Goal: Task Accomplishment & Management: Use online tool/utility

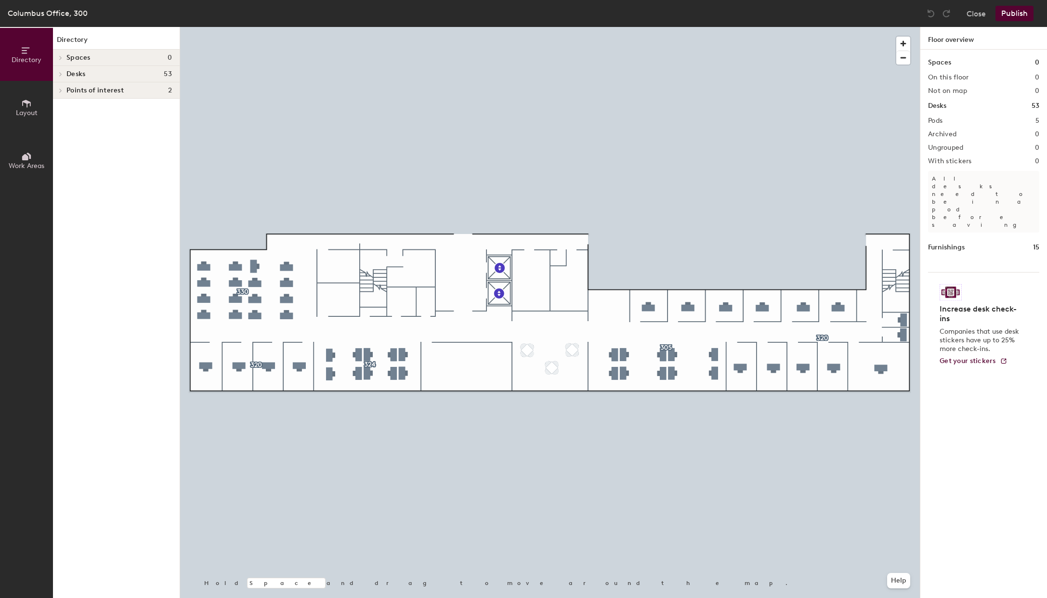
click at [32, 106] on button "Layout" at bounding box center [26, 107] width 53 height 53
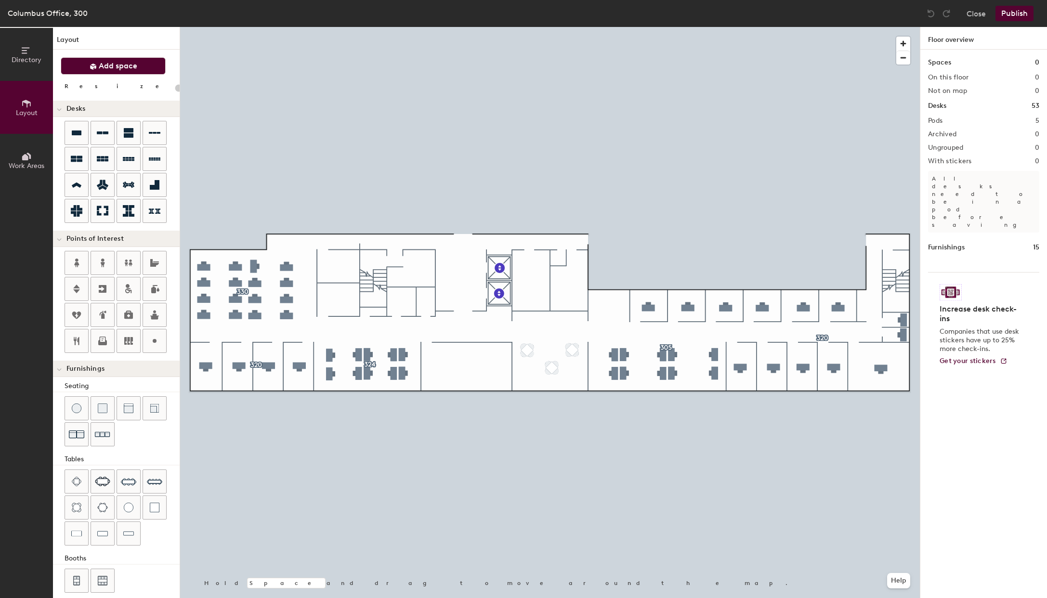
click at [121, 64] on span "Add space" at bounding box center [118, 66] width 39 height 10
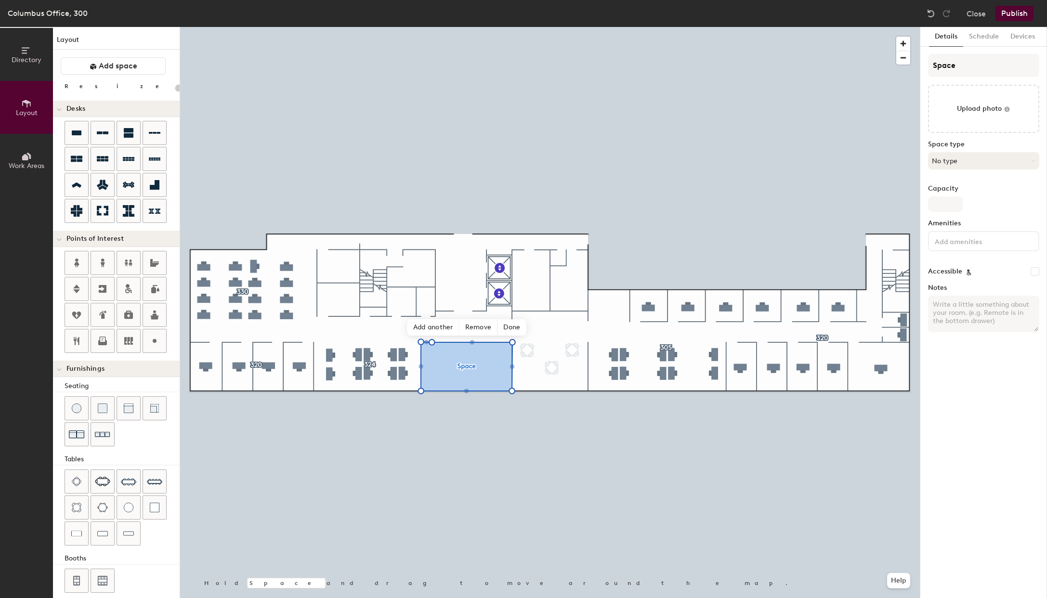
click at [1035, 160] on icon at bounding box center [1032, 160] width 3 height 1
click at [967, 273] on div "Conference Room" at bounding box center [987, 271] width 119 height 14
click at [965, 67] on input "Space" at bounding box center [983, 65] width 111 height 23
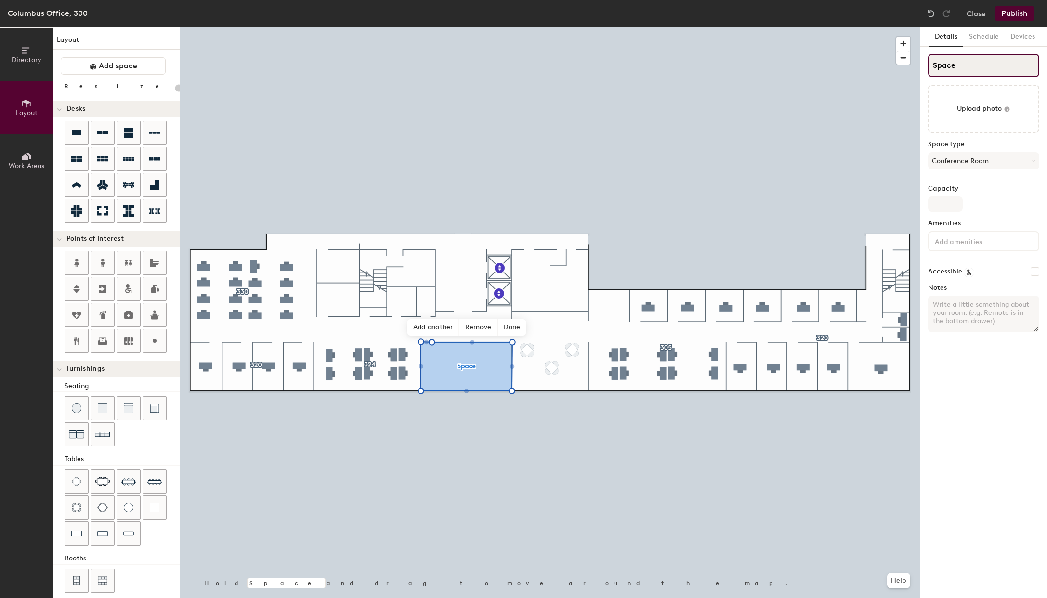
click at [955, 65] on input "Space" at bounding box center [983, 65] width 111 height 23
click at [951, 65] on input "Space" at bounding box center [983, 65] width 111 height 23
type input "20"
click at [951, 65] on input "Space" at bounding box center [983, 65] width 111 height 23
type input "B"
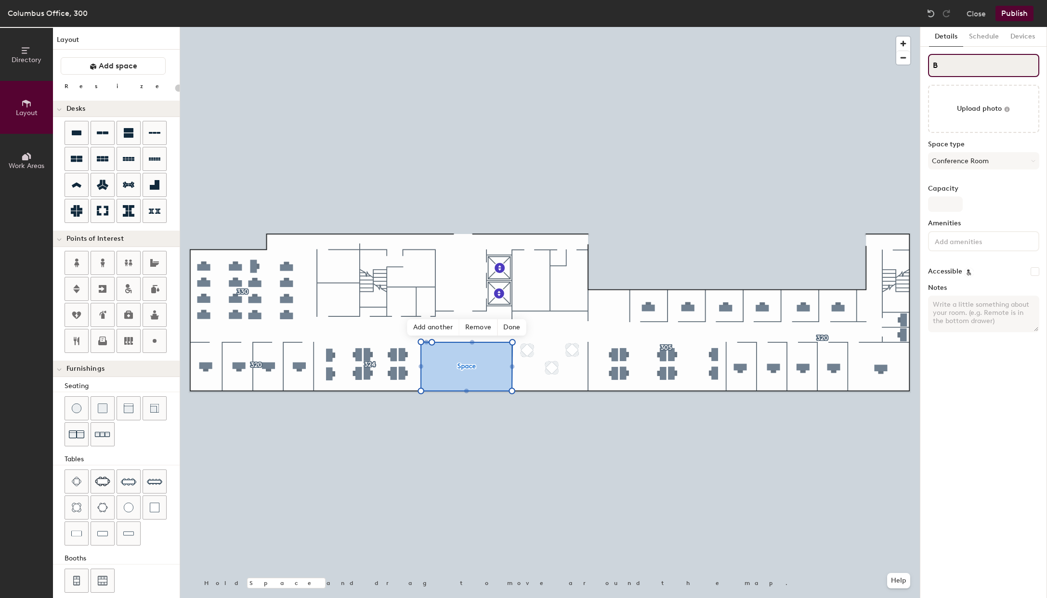
type input "20"
type input "Boa"
type input "20"
type input "Boar"
type input "20"
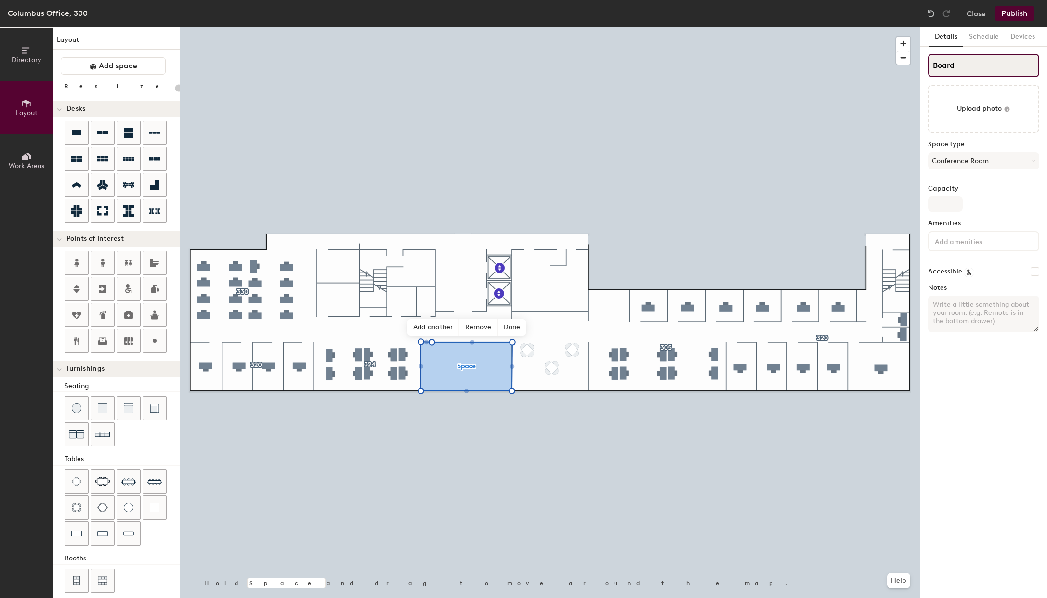
type input "Board"
type input "20"
type input "Board Roo"
type input "20"
type input "Board Room"
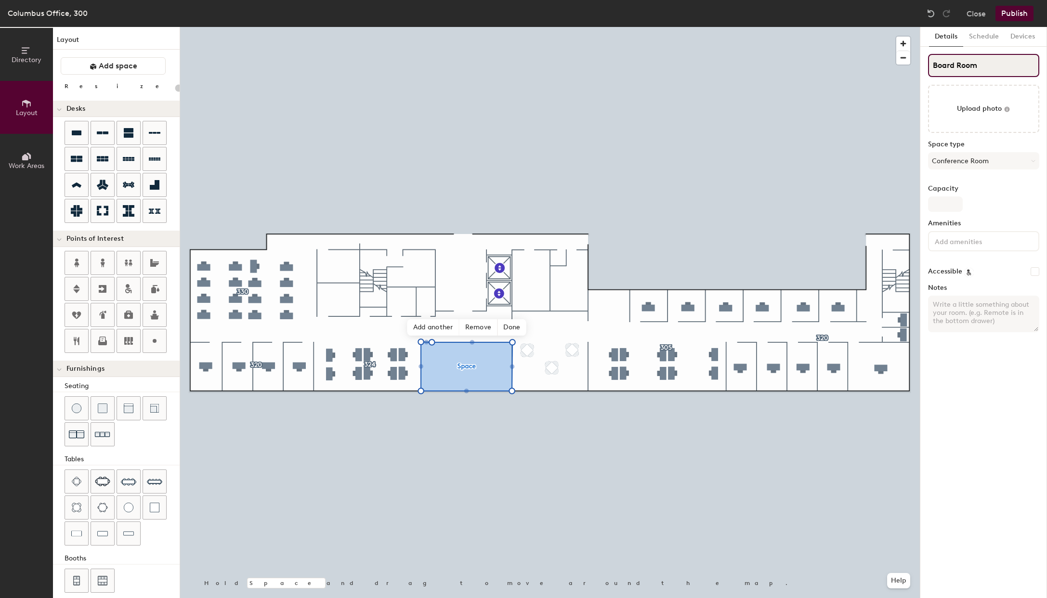
type input "20"
type input "Board Room"
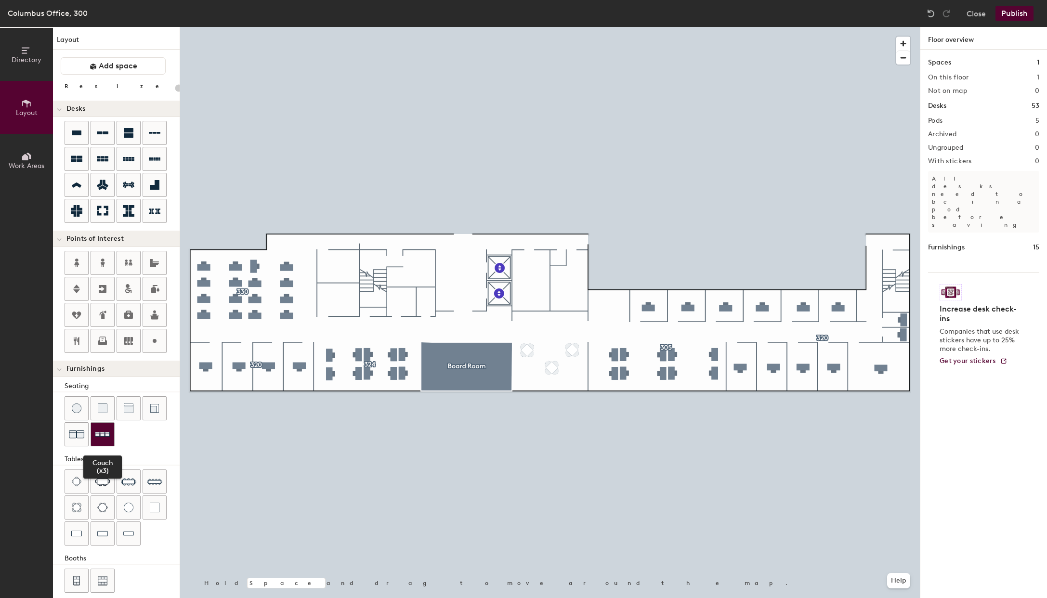
click at [107, 437] on img at bounding box center [102, 434] width 15 height 15
click at [175, 86] on input "range" at bounding box center [175, 88] width 0 height 8
click at [77, 437] on img at bounding box center [76, 434] width 15 height 15
click at [126, 517] on div at bounding box center [128, 507] width 23 height 23
click at [81, 346] on icon at bounding box center [77, 341] width 12 height 12
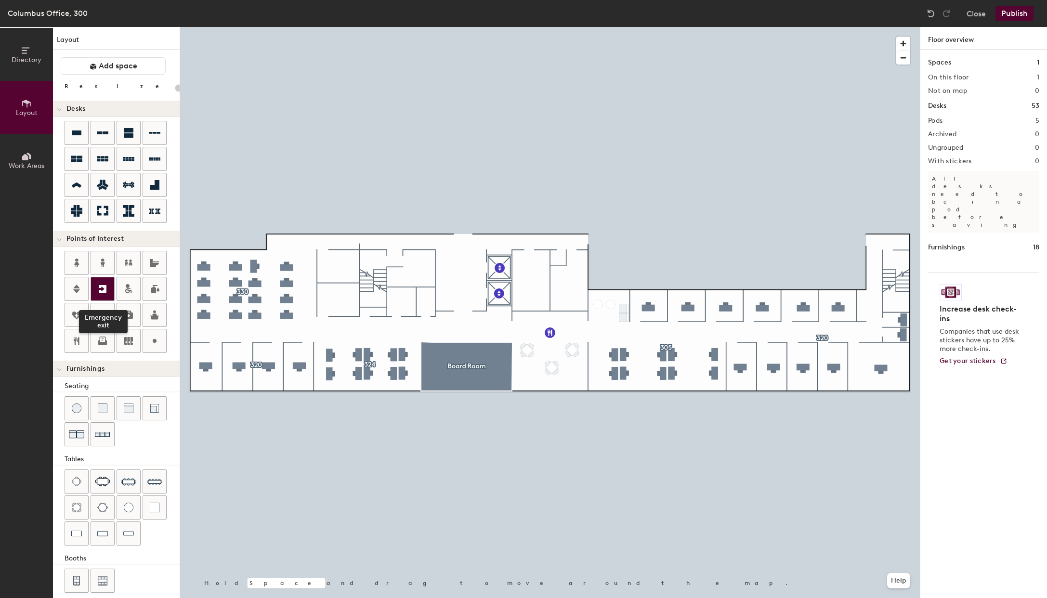
click at [105, 292] on icon at bounding box center [103, 289] width 8 height 8
click at [104, 341] on icon at bounding box center [103, 341] width 12 height 12
click at [103, 341] on icon at bounding box center [103, 341] width 12 height 12
click at [94, 338] on div at bounding box center [102, 340] width 23 height 23
click at [101, 264] on icon at bounding box center [103, 263] width 12 height 12
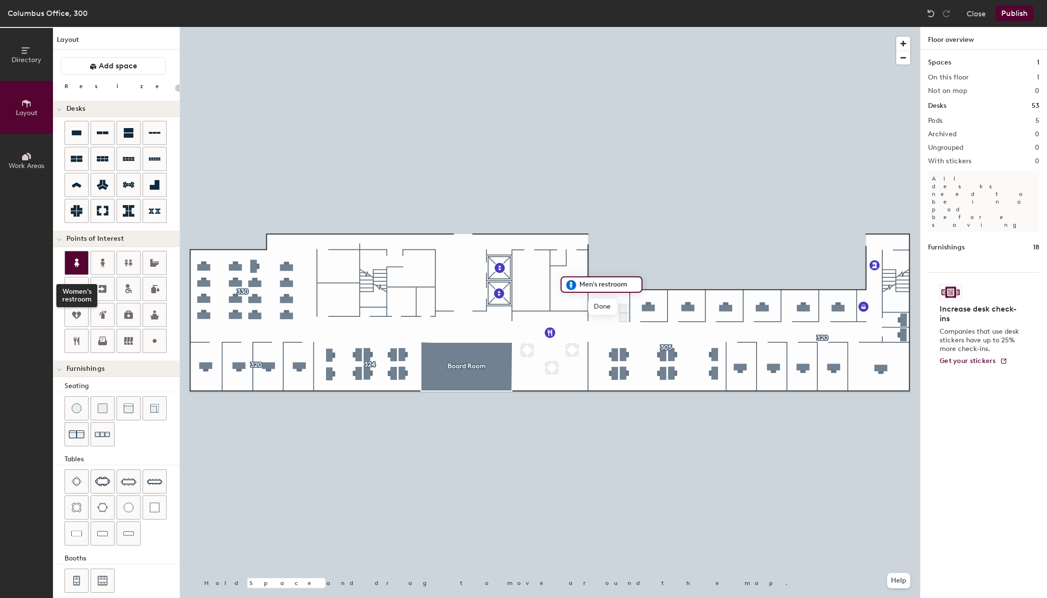
click at [70, 260] on div at bounding box center [76, 262] width 23 height 23
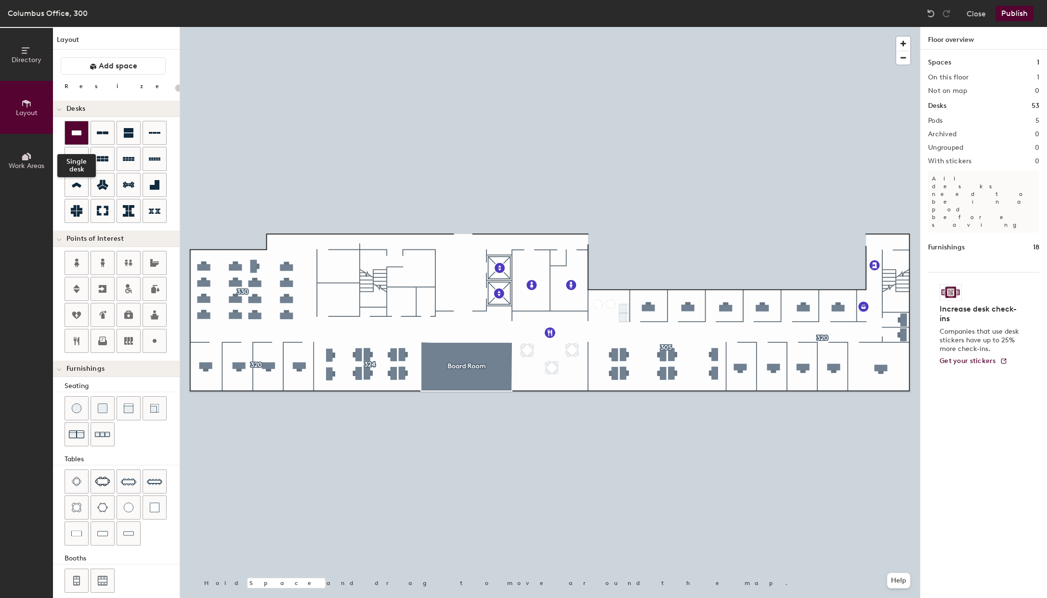
click at [77, 132] on icon at bounding box center [77, 132] width 10 height 5
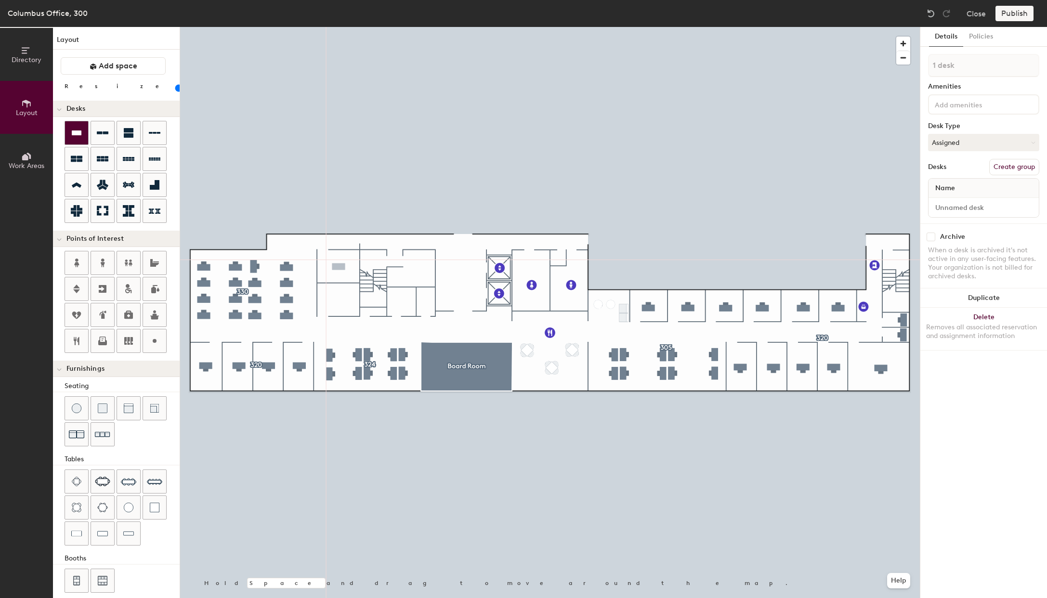
type input "120"
click at [961, 210] on input "C-O-317" at bounding box center [983, 207] width 106 height 13
click at [908, 207] on div "Directory Layout Work Areas Layout Add space Resize Desks Points of Interest Fu…" at bounding box center [523, 312] width 1047 height 571
click at [975, 206] on input at bounding box center [983, 207] width 106 height 13
paste input "C-O-317"
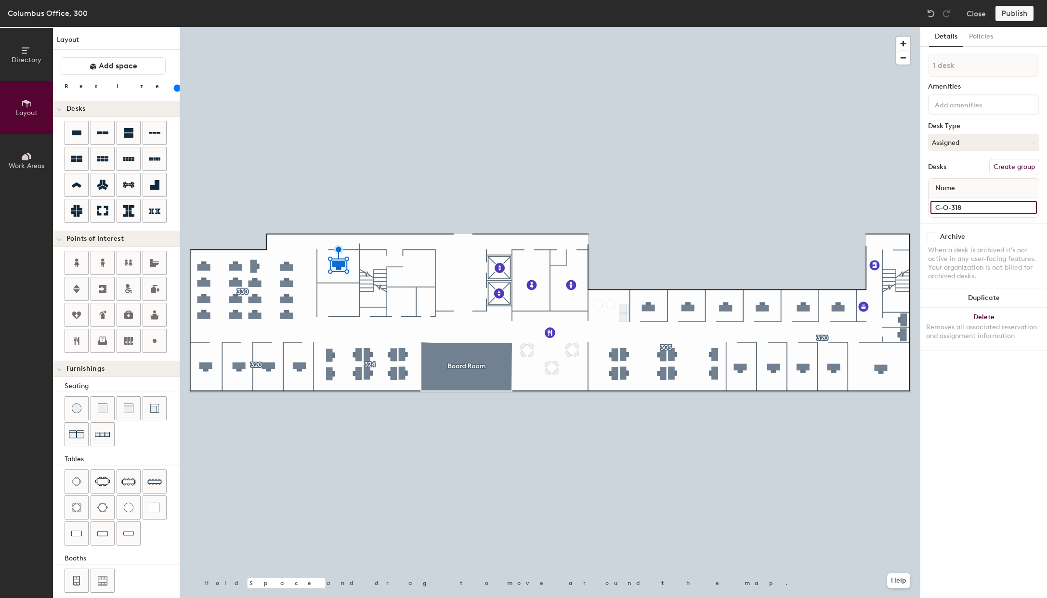
type input "C-O-318"
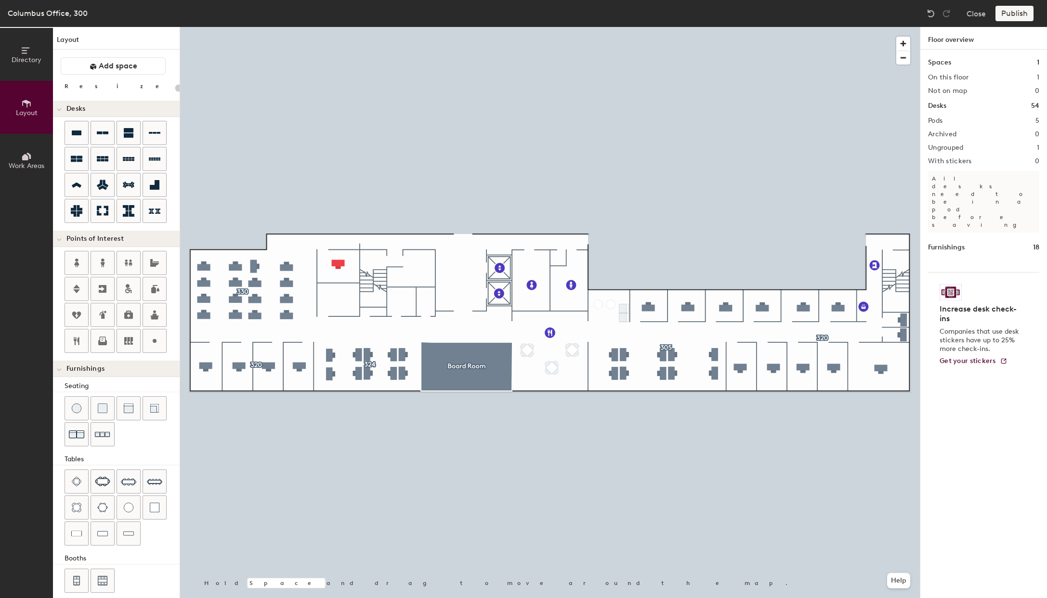
type input "120"
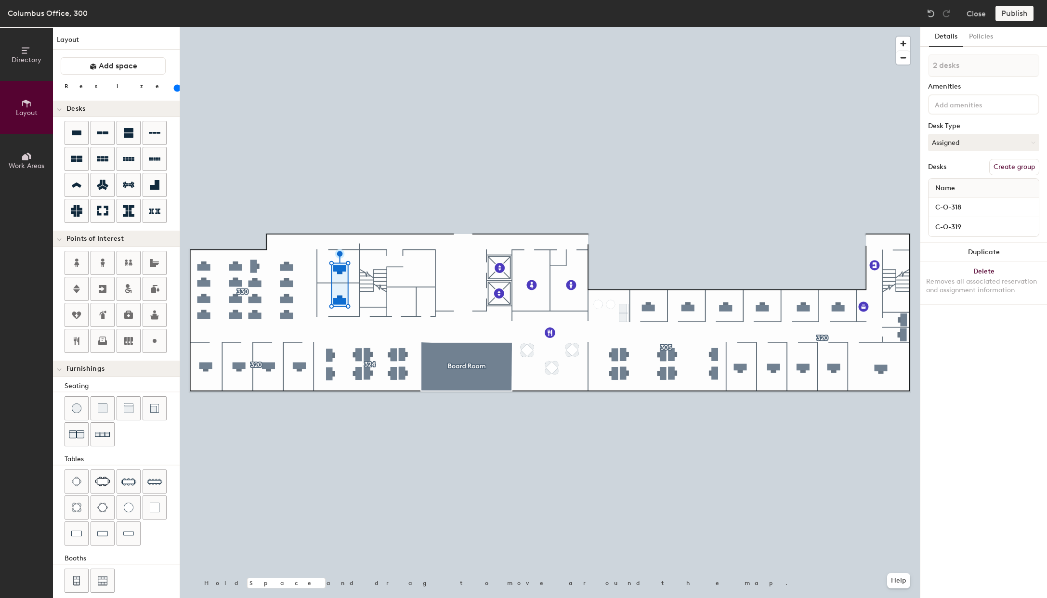
click at [1014, 168] on button "Create group" at bounding box center [1014, 167] width 50 height 16
type input "P"
type input "331"
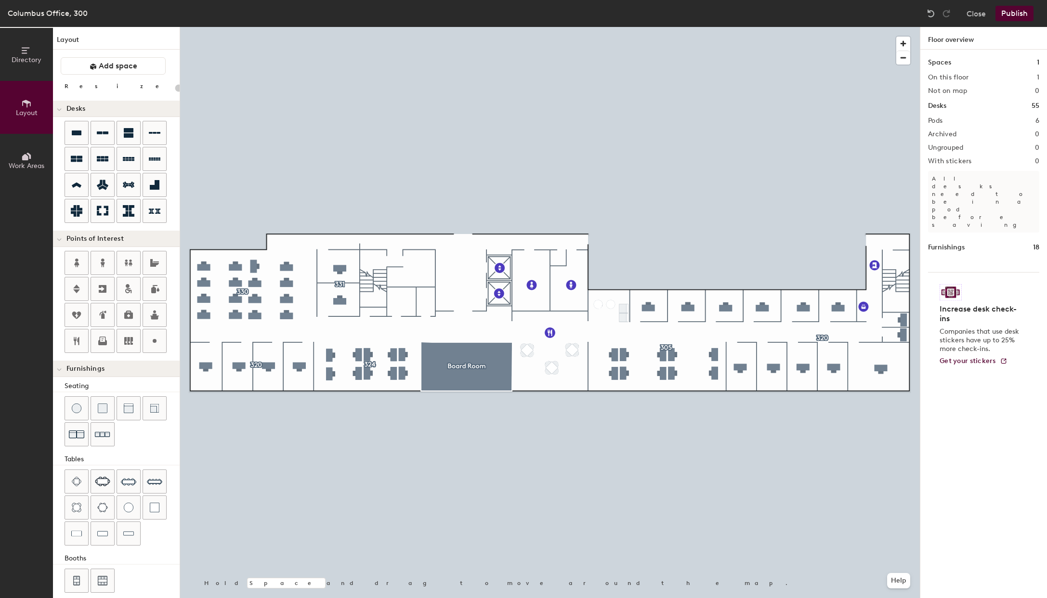
click at [1016, 13] on button "Publish" at bounding box center [1014, 13] width 38 height 15
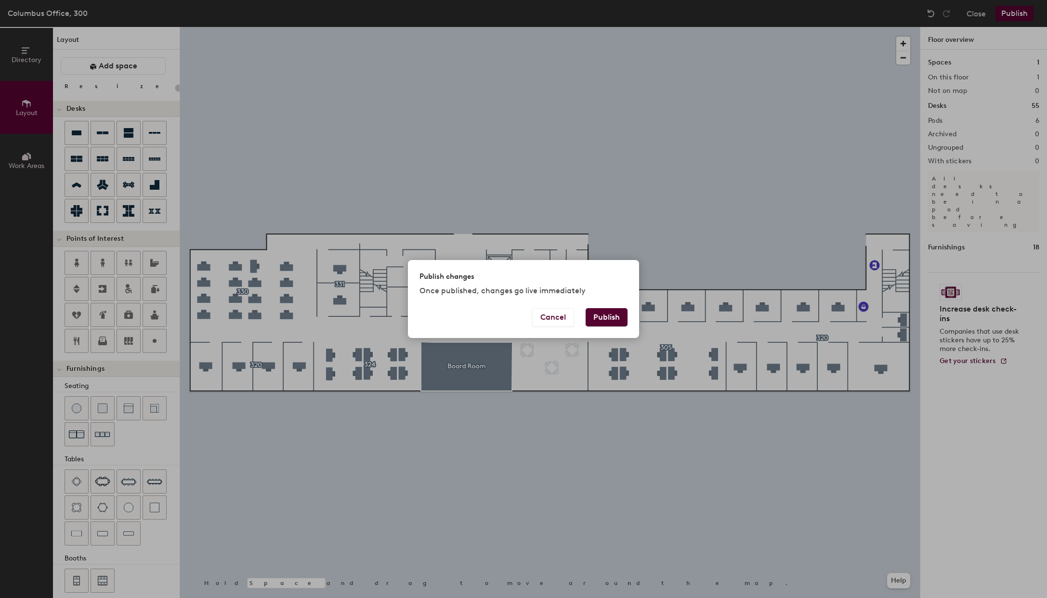
click at [604, 319] on button "Publish" at bounding box center [606, 317] width 42 height 18
type input "20"
